Goal: Transaction & Acquisition: Subscribe to service/newsletter

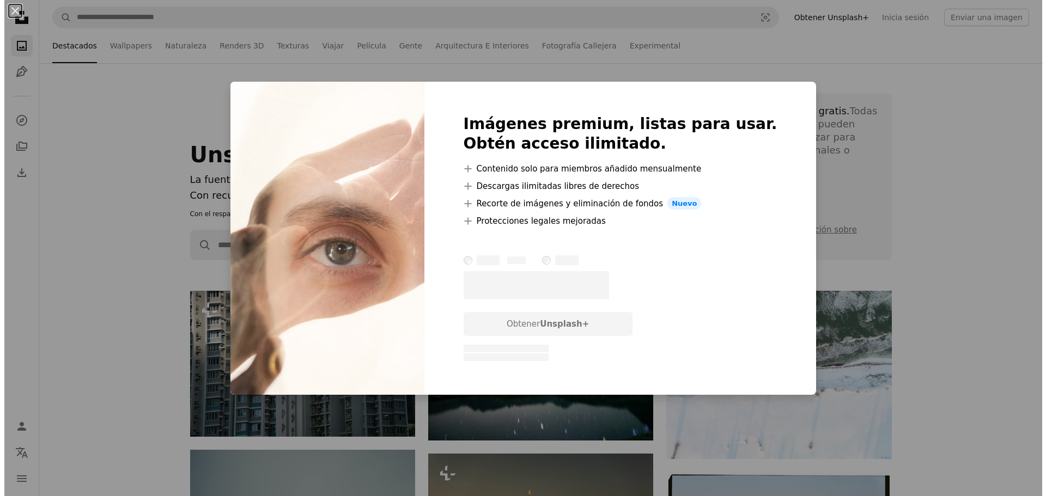
scroll to position [5721, 0]
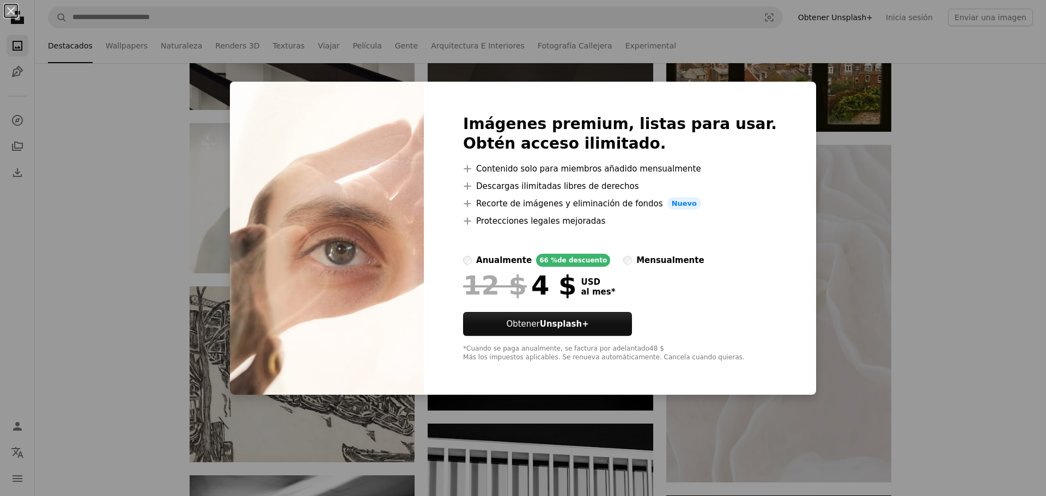
click at [823, 249] on div "An X shape Imágenes premium, listas para usar. Obtén acceso ilimitado. A plus s…" at bounding box center [523, 248] width 1046 height 496
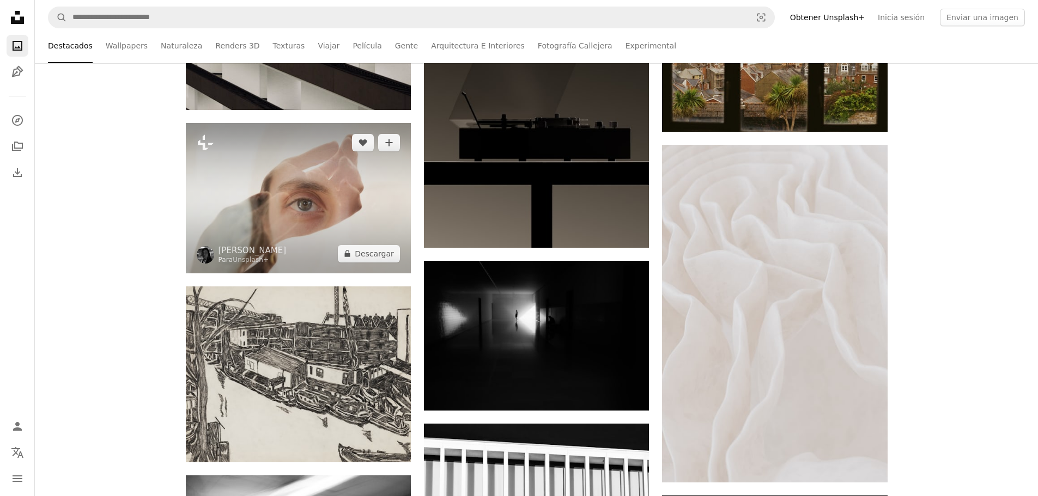
click at [307, 199] on img at bounding box center [298, 198] width 225 height 150
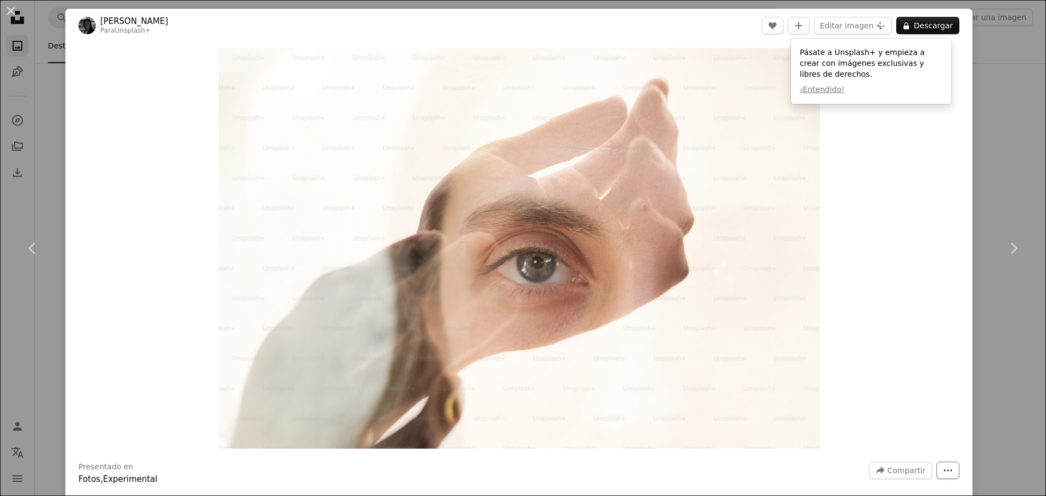
click at [944, 467] on icon "More Actions" at bounding box center [948, 471] width 10 height 10
click at [902, 331] on dialog "An X shape Chevron left Chevron right [PERSON_NAME] Para Unsplash+ A heart A pl…" at bounding box center [523, 248] width 1046 height 496
click at [908, 29] on button "A lock Descargar" at bounding box center [927, 25] width 63 height 17
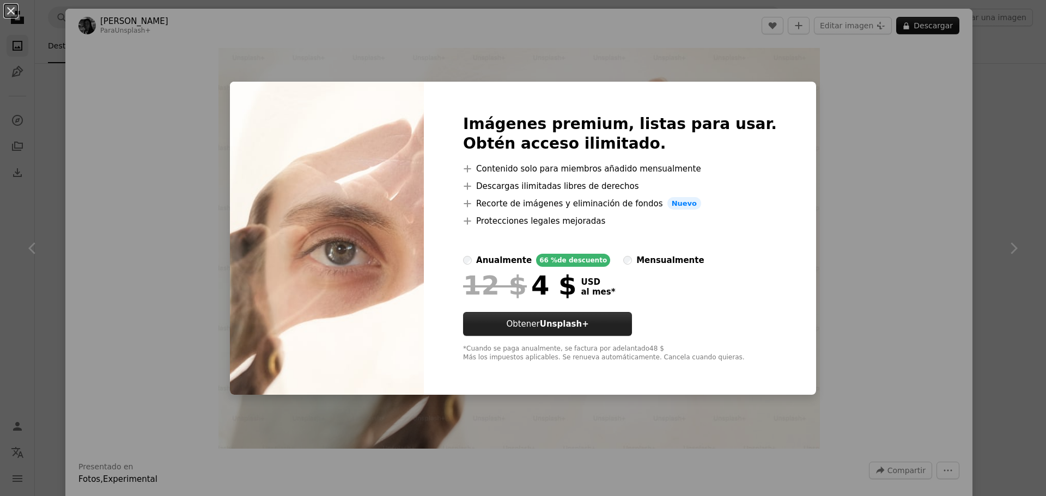
click at [573, 323] on strong "Unsplash+" at bounding box center [564, 324] width 49 height 10
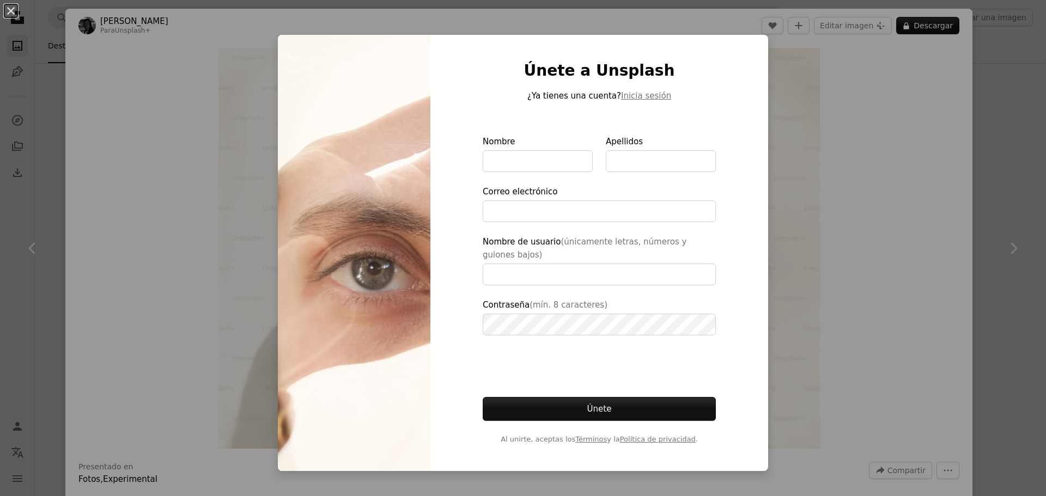
click at [822, 126] on div "An X shape Únete a Unsplash ¿Ya tienes una cuenta? Inicia sesión Nombre Apellid…" at bounding box center [523, 248] width 1046 height 496
